Goal: Transaction & Acquisition: Purchase product/service

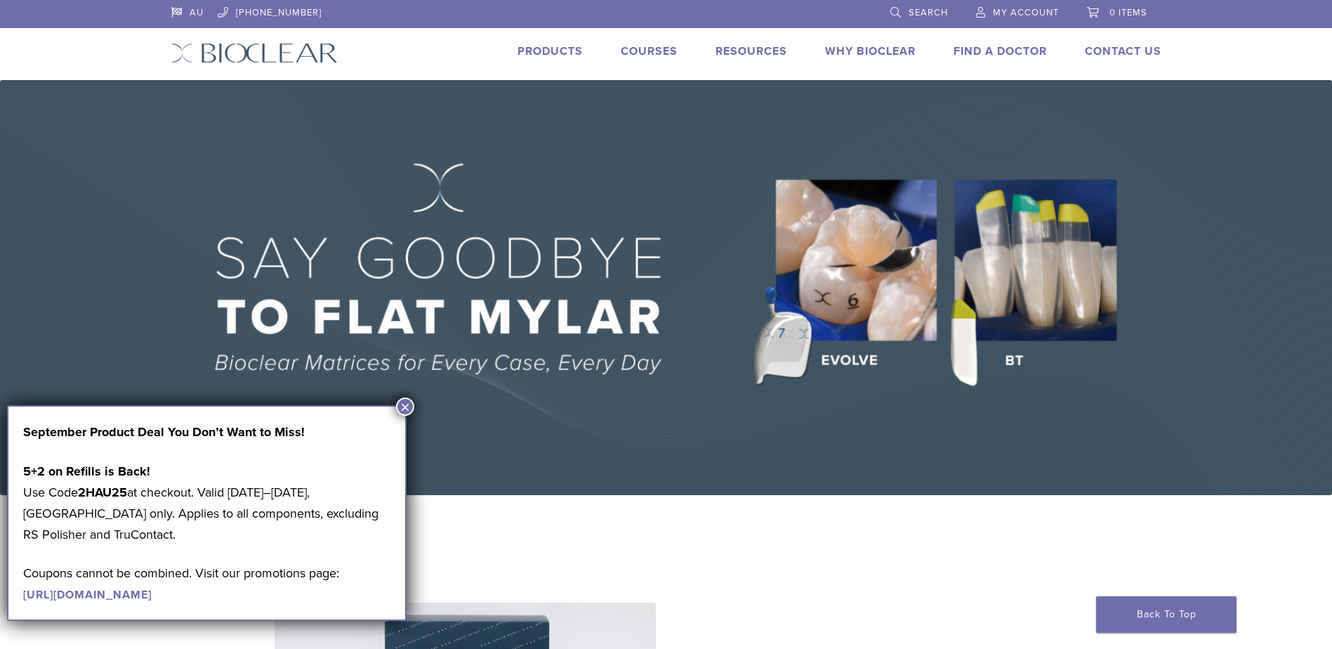
click at [406, 405] on button "×" at bounding box center [405, 406] width 18 height 18
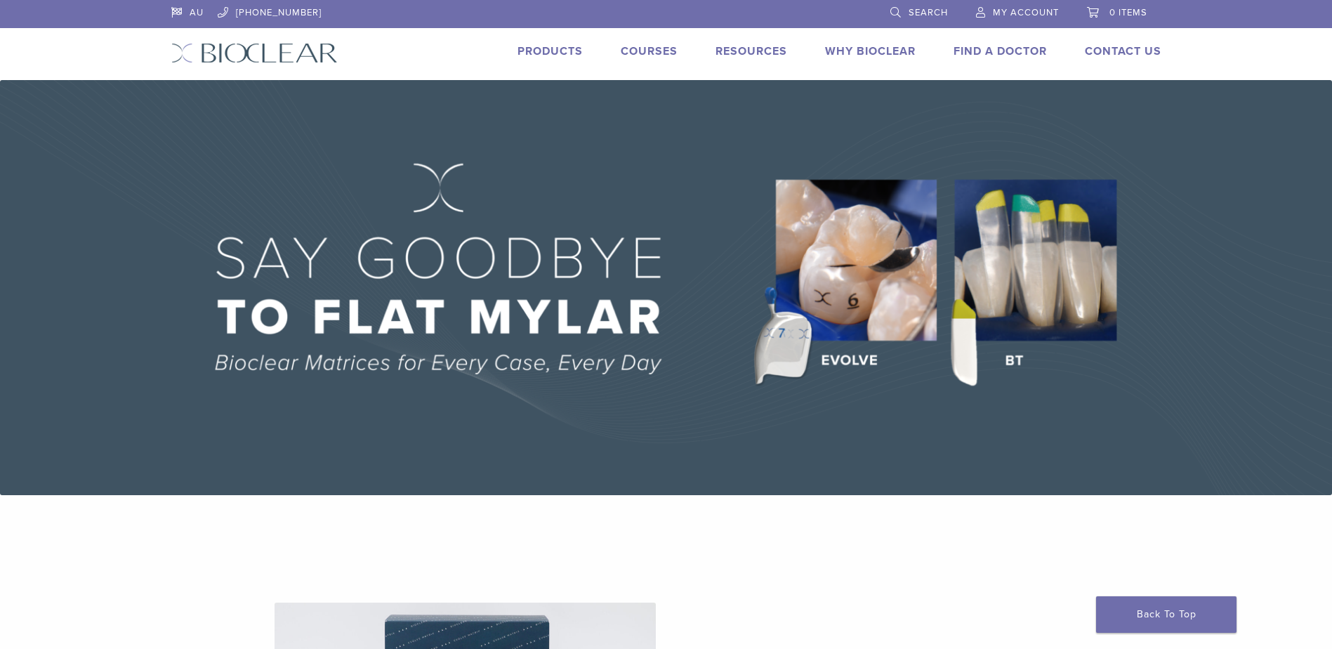
click at [544, 47] on link "Products" at bounding box center [550, 51] width 65 height 14
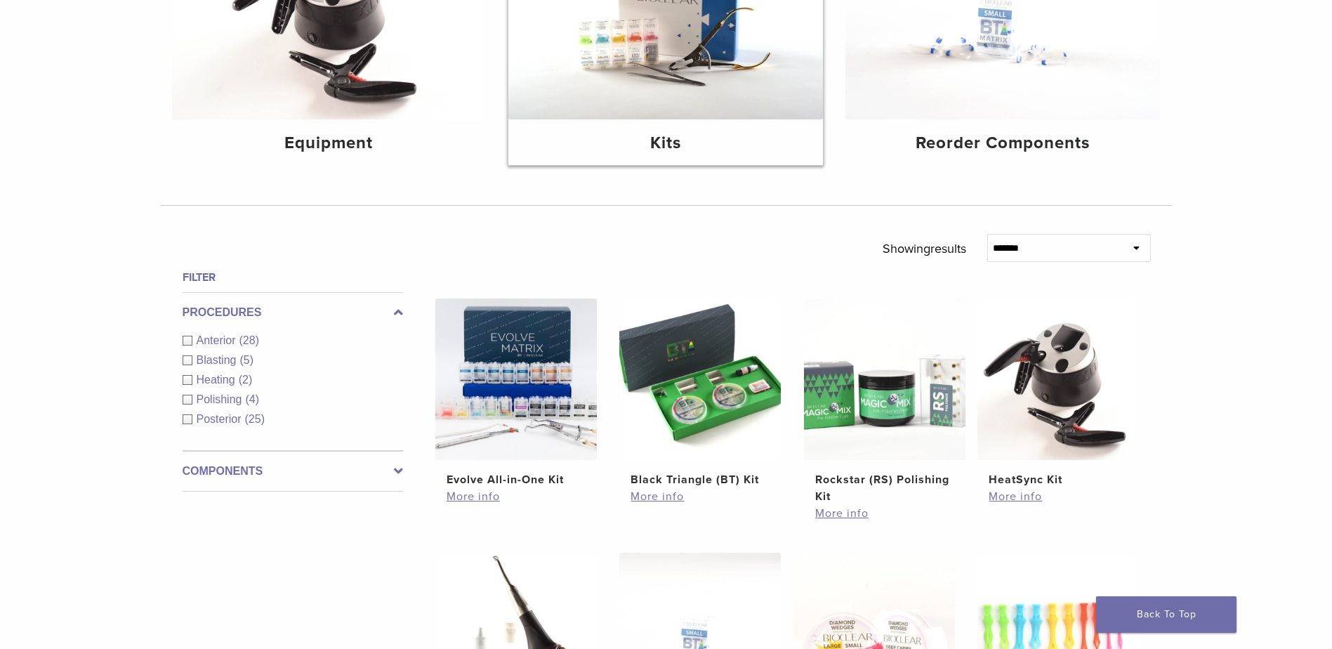
scroll to position [281, 0]
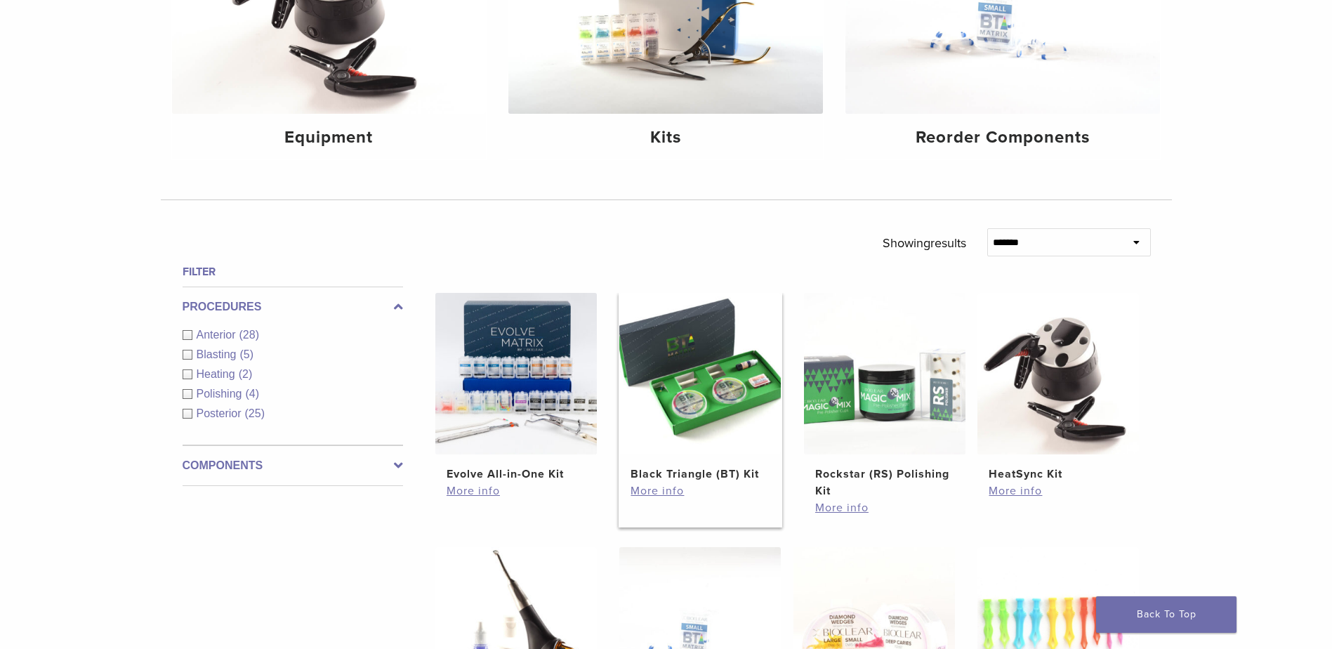
click at [701, 404] on img at bounding box center [700, 374] width 162 height 162
